Goal: Information Seeking & Learning: Learn about a topic

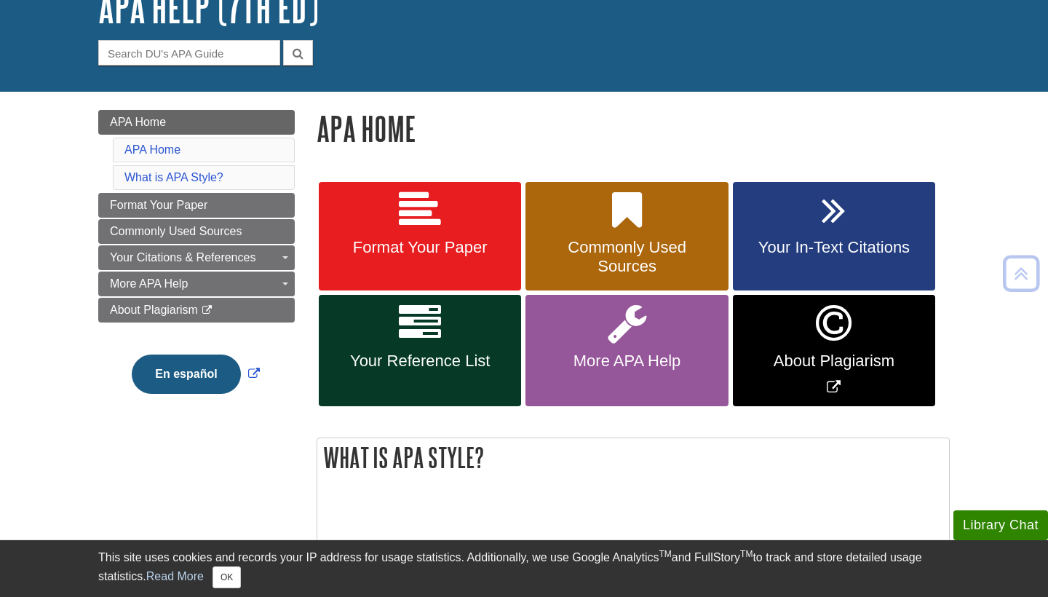
scroll to position [106, 0]
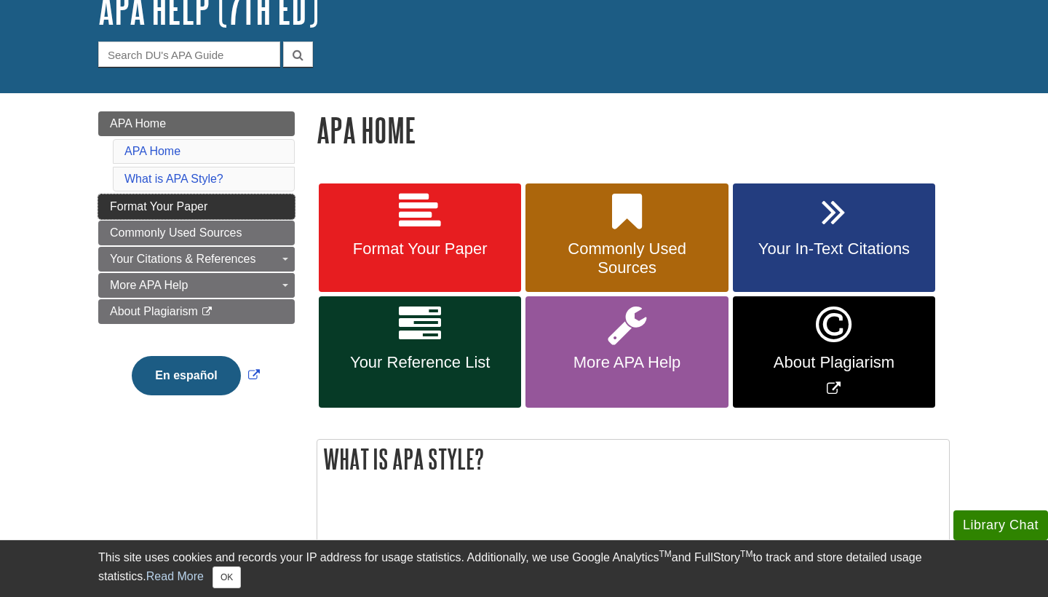
click at [157, 217] on link "Format Your Paper" at bounding box center [196, 206] width 197 height 25
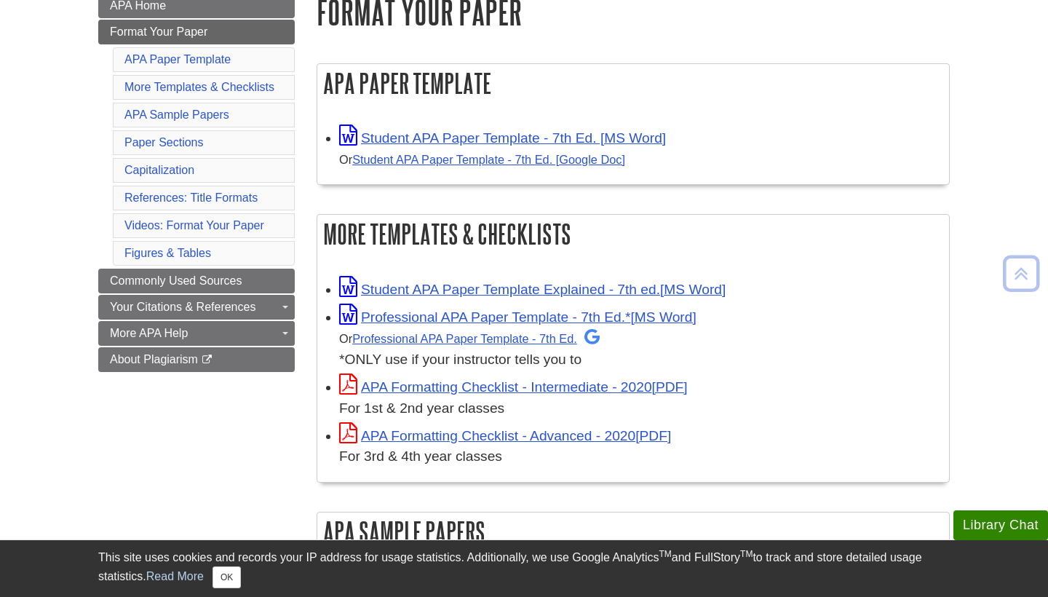
scroll to position [223, 0]
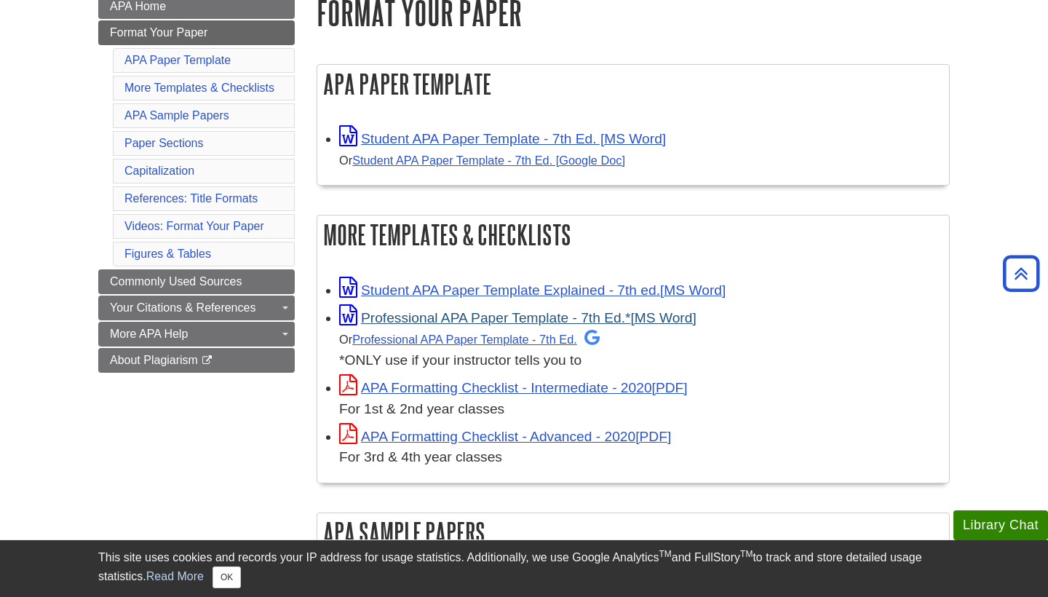
click at [390, 317] on link "Professional APA Paper Template - 7th Ed.*" at bounding box center [517, 317] width 357 height 15
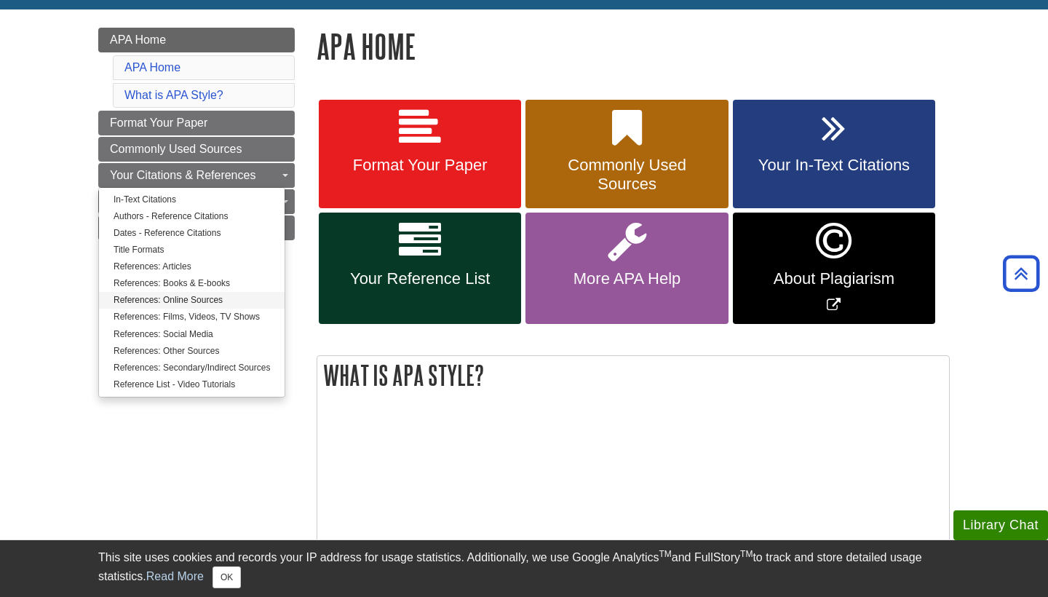
scroll to position [190, 0]
click at [191, 283] on link "References: Books & E-books" at bounding box center [192, 283] width 186 height 17
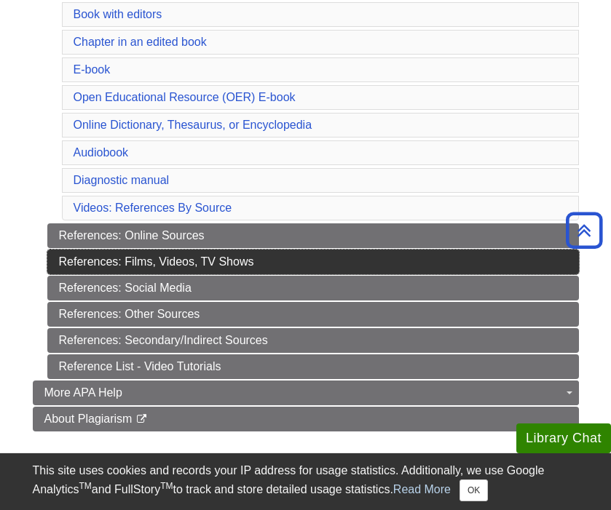
scroll to position [534, 0]
